Goal: Check status: Check status

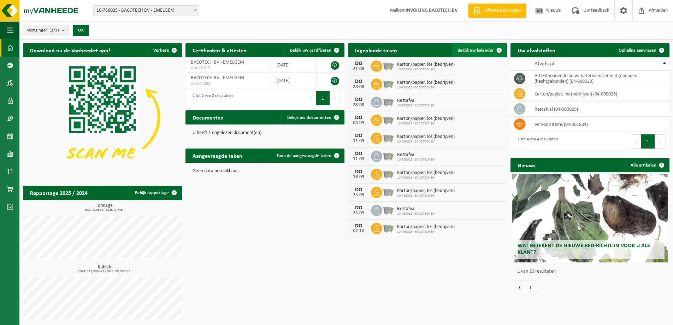
click at [470, 48] on span "Bekijk uw kalender" at bounding box center [475, 50] width 36 height 5
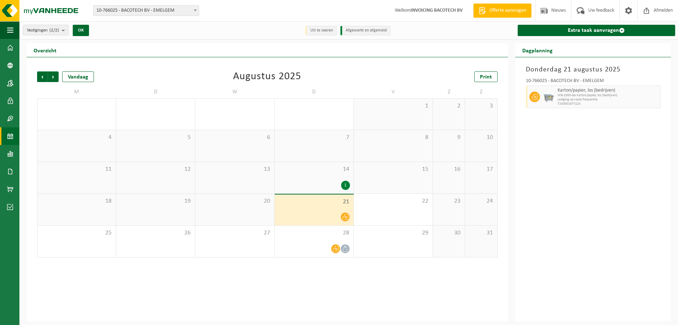
click at [326, 179] on div "14 1" at bounding box center [314, 177] width 79 height 31
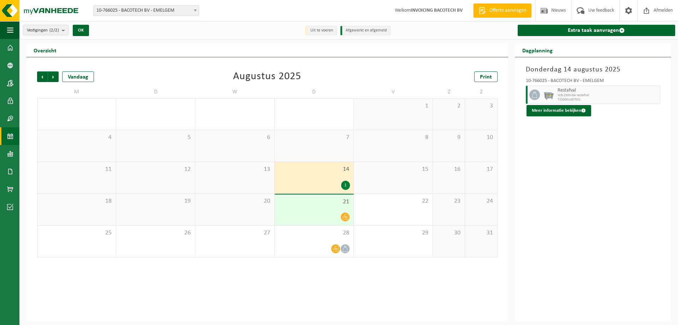
click at [319, 213] on div at bounding box center [314, 217] width 72 height 10
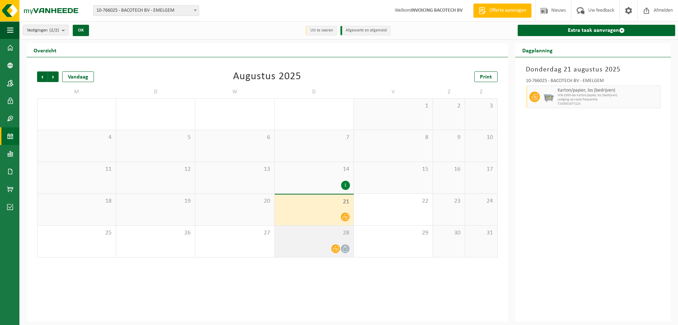
click at [307, 242] on div "28" at bounding box center [314, 240] width 79 height 31
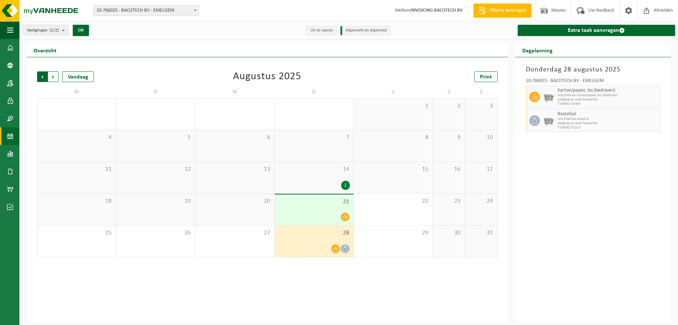
click at [52, 78] on span "Volgende" at bounding box center [53, 76] width 11 height 11
